Goal: Task Accomplishment & Management: Manage account settings

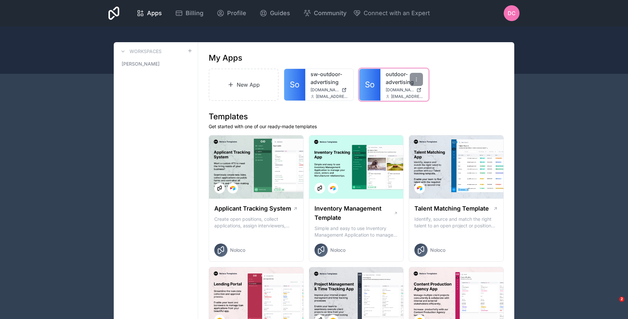
click at [390, 73] on link "outdoor-advertising" at bounding box center [405, 78] width 38 height 16
click at [417, 84] on div at bounding box center [416, 79] width 13 height 13
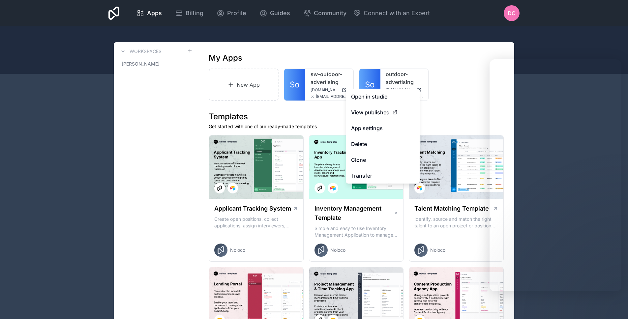
click at [440, 79] on div "New App So sw-outdoor-advertising sw-outdoor-advertising.noloco.co dcooper@sout…" at bounding box center [356, 85] width 295 height 32
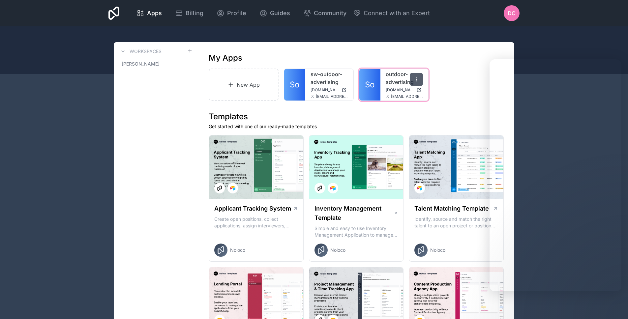
click at [418, 84] on div at bounding box center [416, 79] width 13 height 13
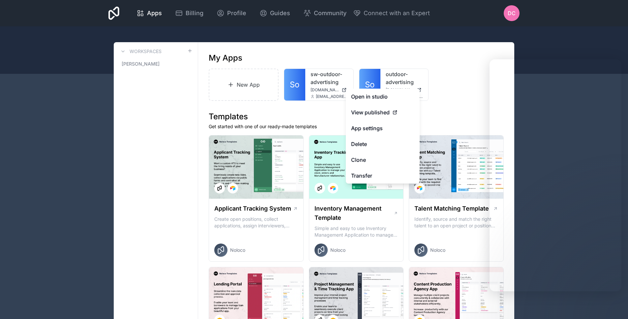
click at [447, 88] on div "New App So sw-outdoor-advertising sw-outdoor-advertising.noloco.co dcooper@sout…" at bounding box center [356, 85] width 295 height 32
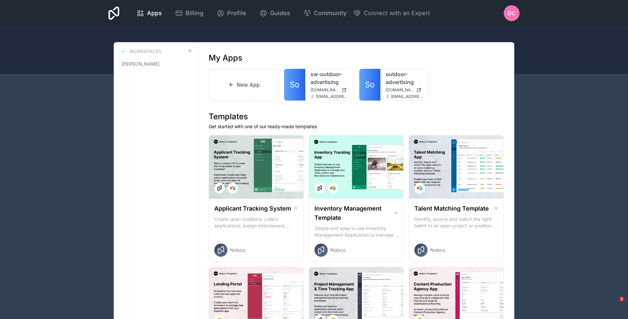
click at [510, 12] on span "DC" at bounding box center [512, 13] width 8 height 8
click at [126, 65] on span "doug-cooper" at bounding box center [141, 64] width 38 height 7
click at [147, 62] on span "doug-cooper" at bounding box center [141, 64] width 38 height 7
click at [110, 16] on icon at bounding box center [113, 13] width 11 height 13
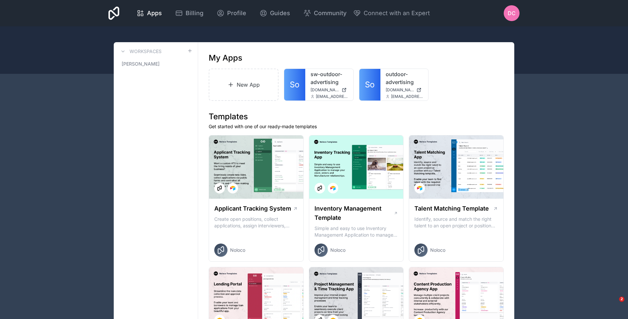
click at [113, 16] on icon at bounding box center [113, 13] width 11 height 13
click at [115, 14] on icon at bounding box center [113, 13] width 11 height 13
click at [402, 78] on link "outdoor-advertising" at bounding box center [405, 78] width 38 height 16
click at [512, 14] on span "DC" at bounding box center [512, 13] width 8 height 8
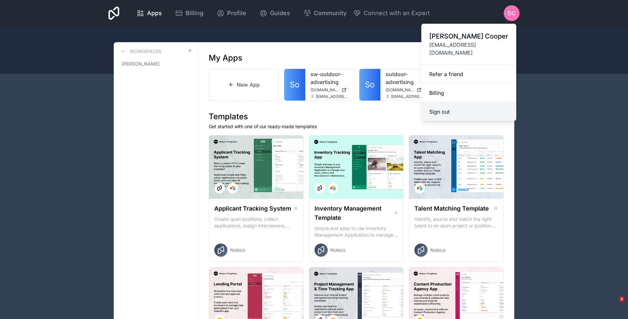
click at [456, 104] on button "Sign out" at bounding box center [468, 112] width 95 height 18
